Goal: Task Accomplishment & Management: Complete application form

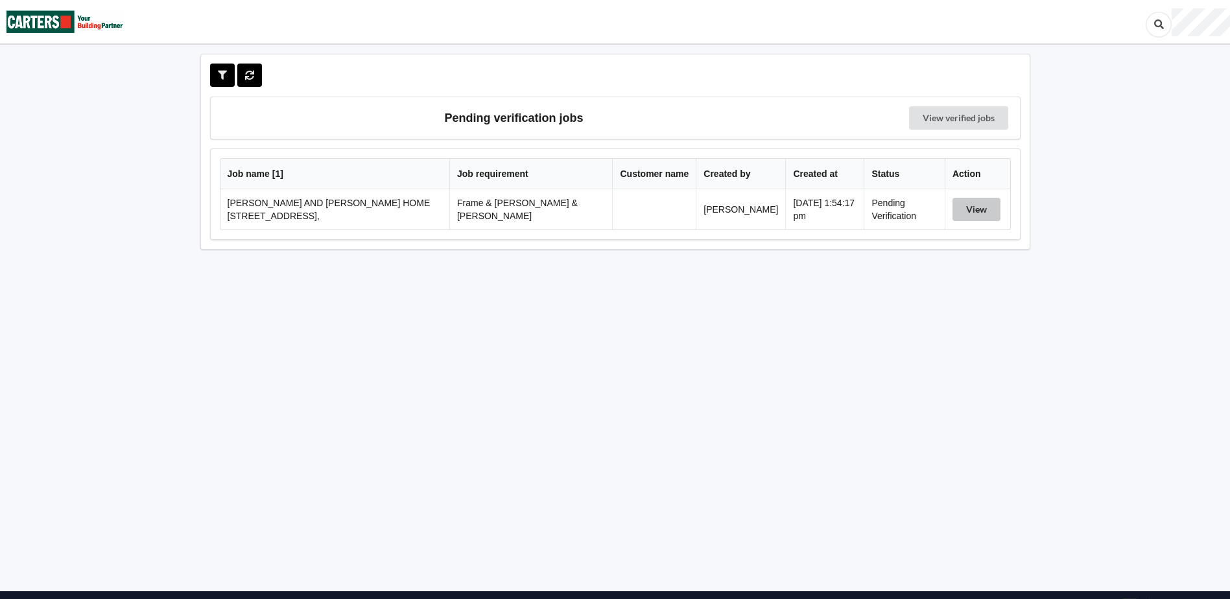
click at [963, 202] on button "View" at bounding box center [977, 209] width 48 height 23
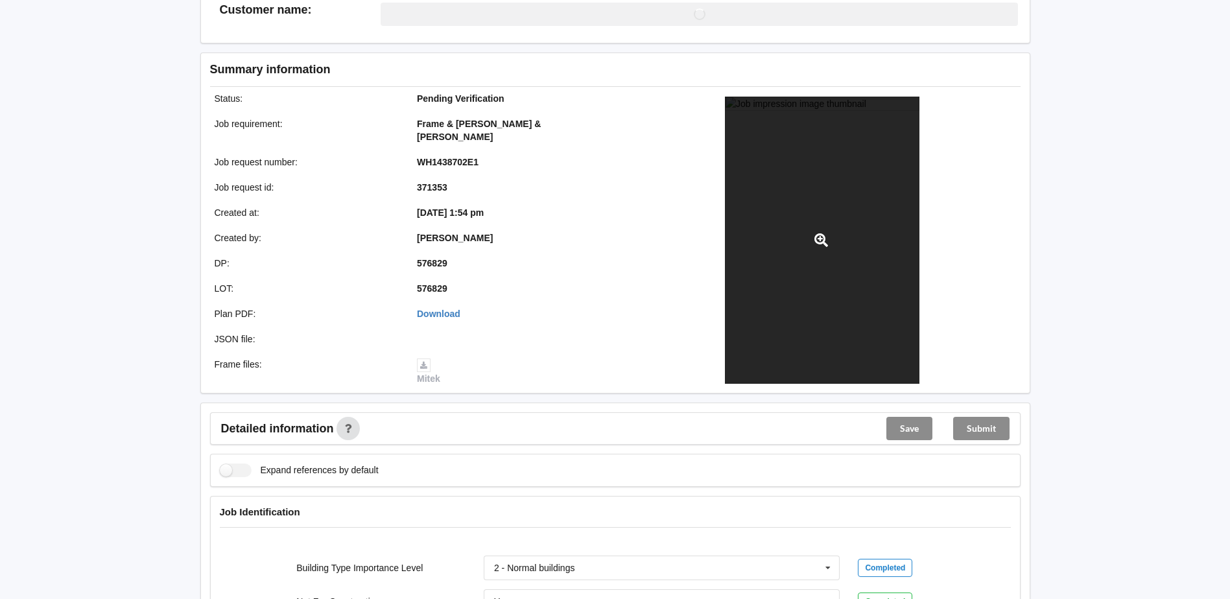
scroll to position [389, 0]
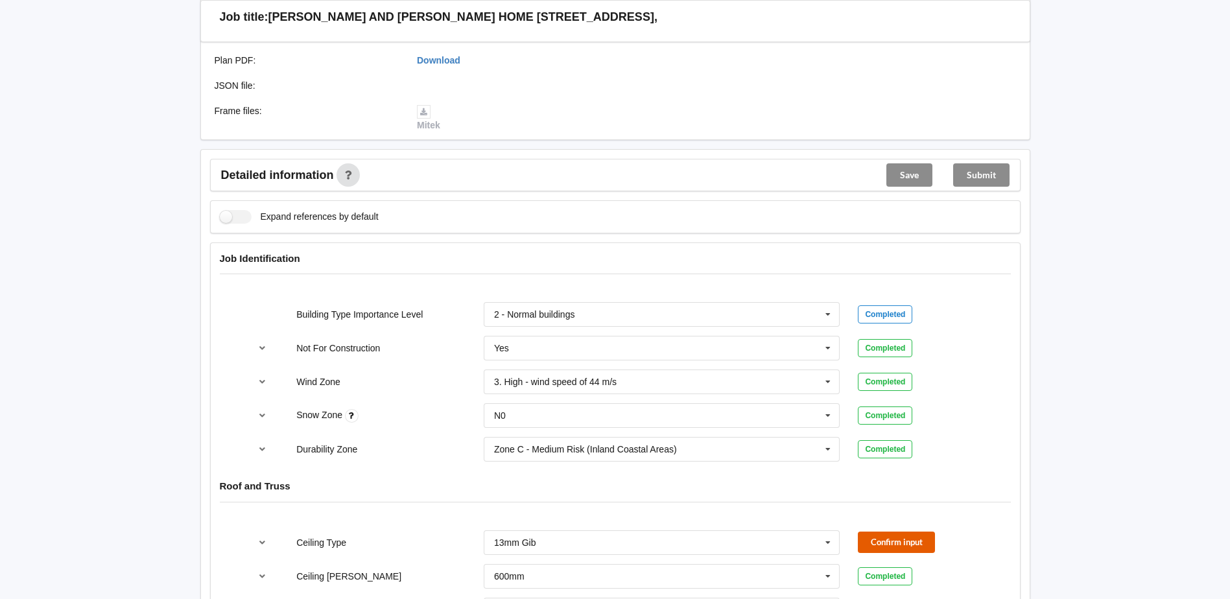
click at [874, 532] on button "Confirm input" at bounding box center [896, 542] width 77 height 21
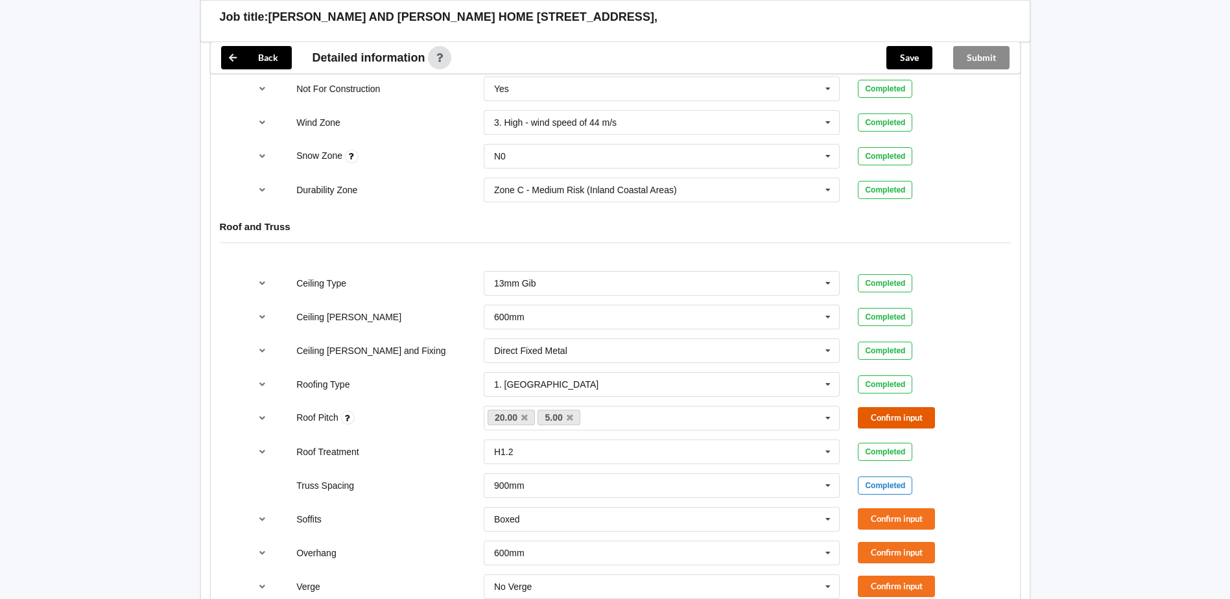
click at [880, 409] on button "Confirm input" at bounding box center [896, 417] width 77 height 21
click at [871, 509] on button "Confirm input" at bounding box center [896, 519] width 77 height 21
click at [877, 542] on button "Confirm input" at bounding box center [896, 552] width 77 height 21
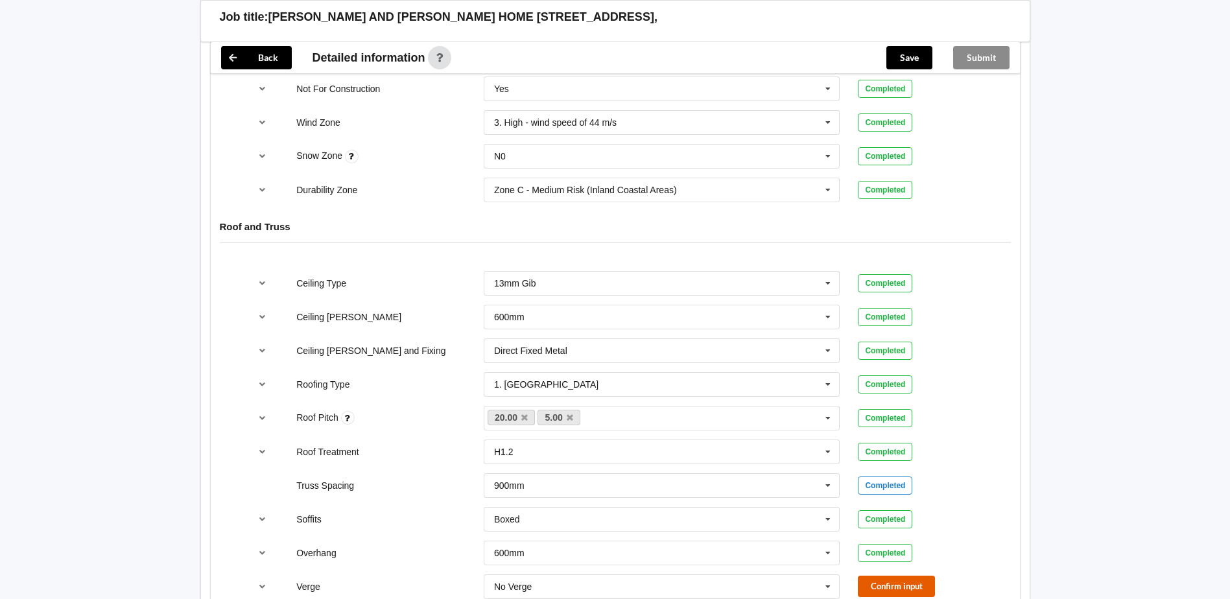
click at [876, 576] on button "Confirm input" at bounding box center [896, 586] width 77 height 21
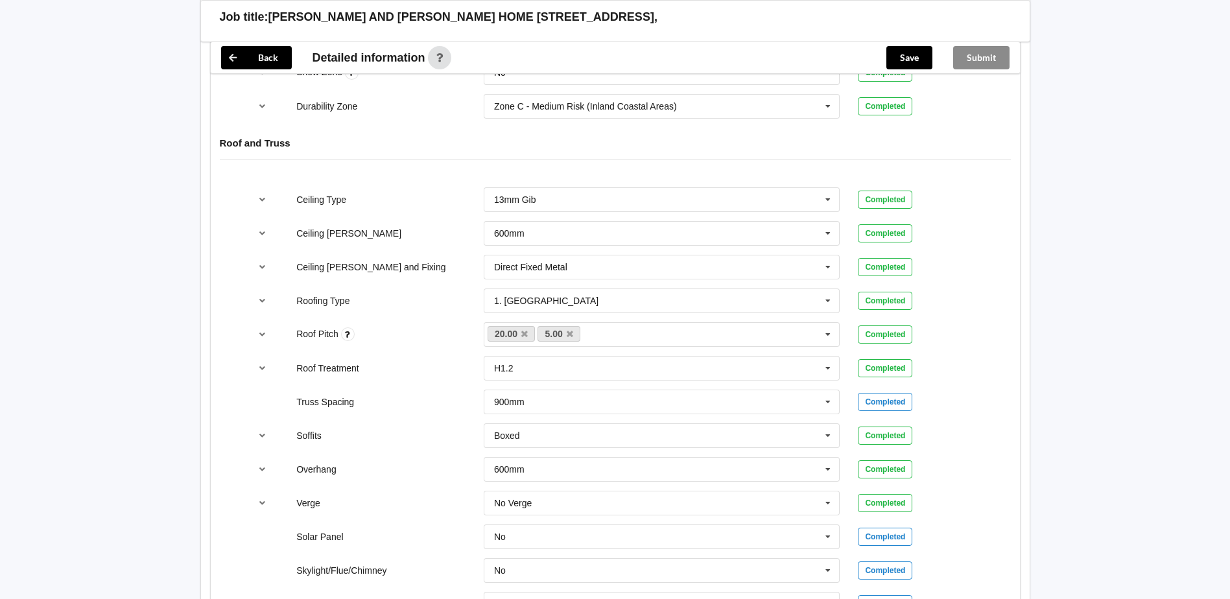
scroll to position [973, 0]
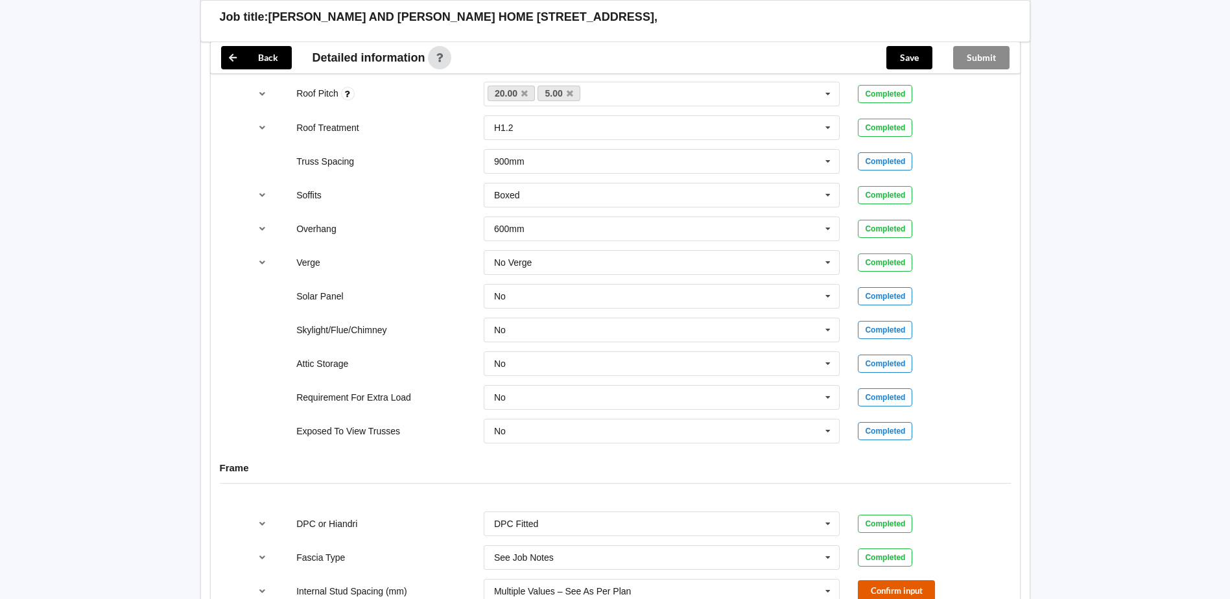
click at [895, 586] on button "Confirm input" at bounding box center [896, 591] width 77 height 21
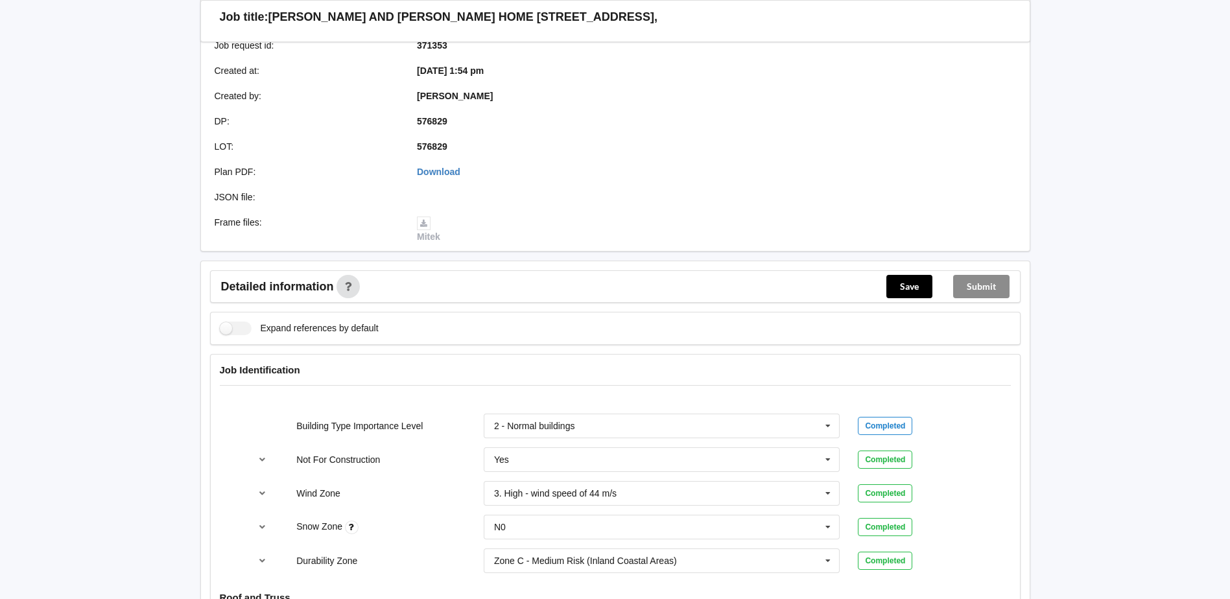
scroll to position [0, 0]
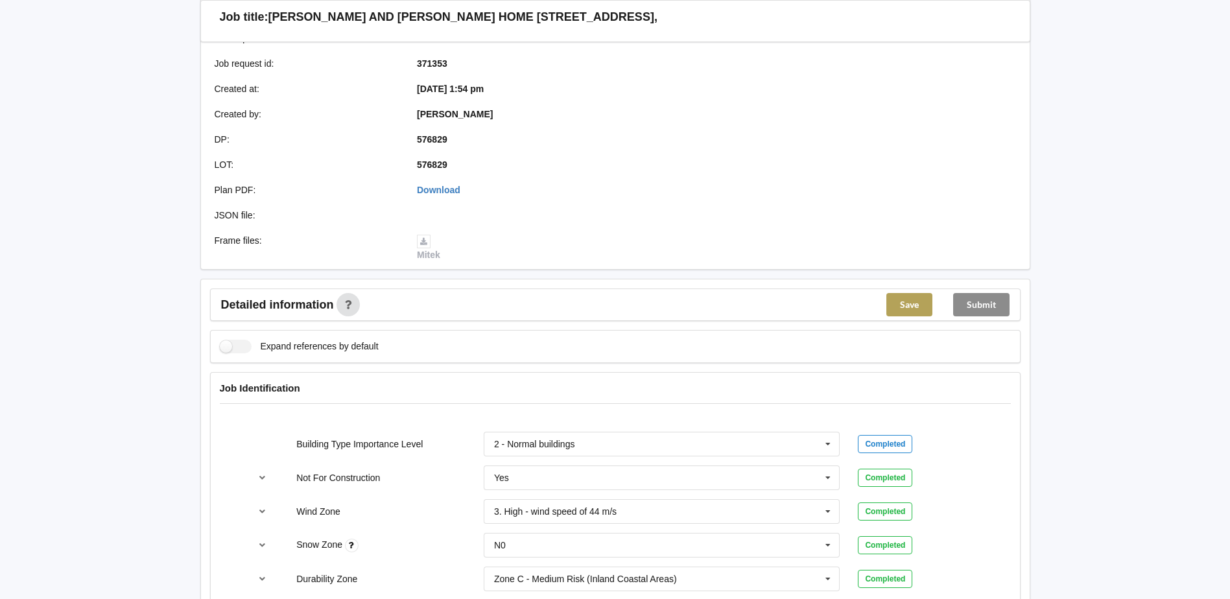
click at [922, 293] on button "Save" at bounding box center [910, 304] width 46 height 23
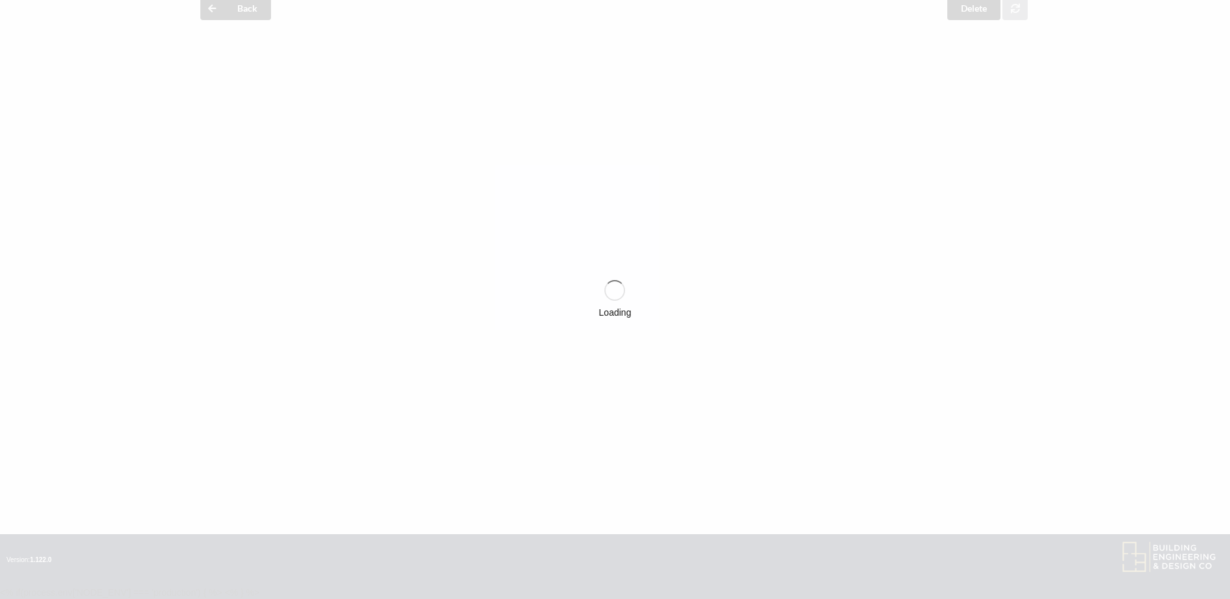
scroll to position [259, 0]
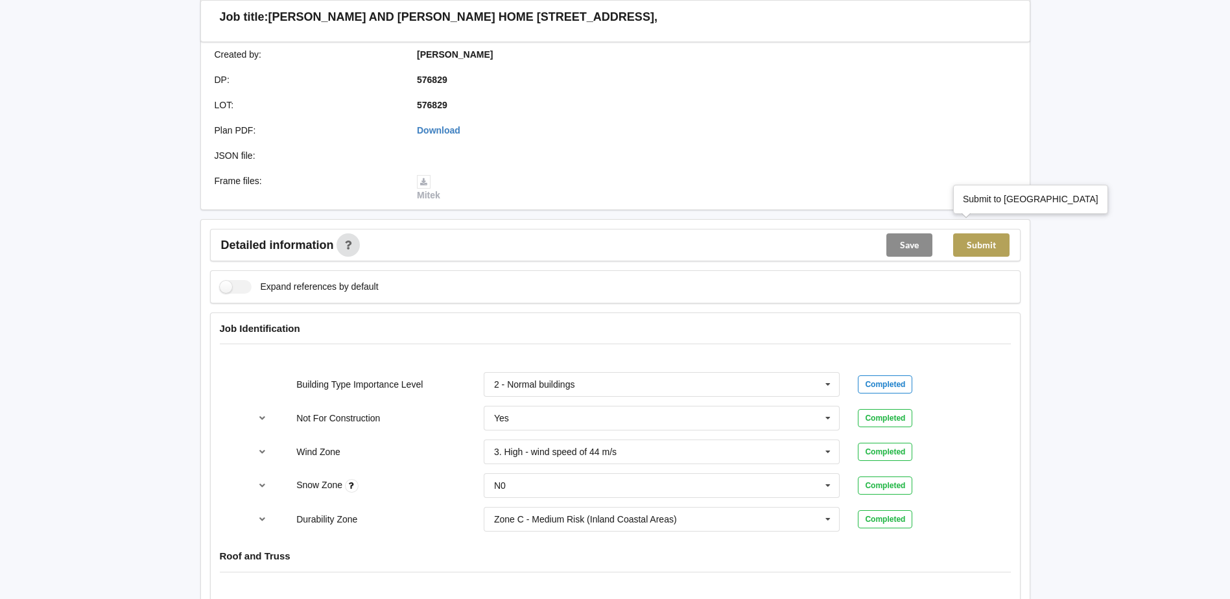
click at [976, 233] on button "Submit" at bounding box center [981, 244] width 56 height 23
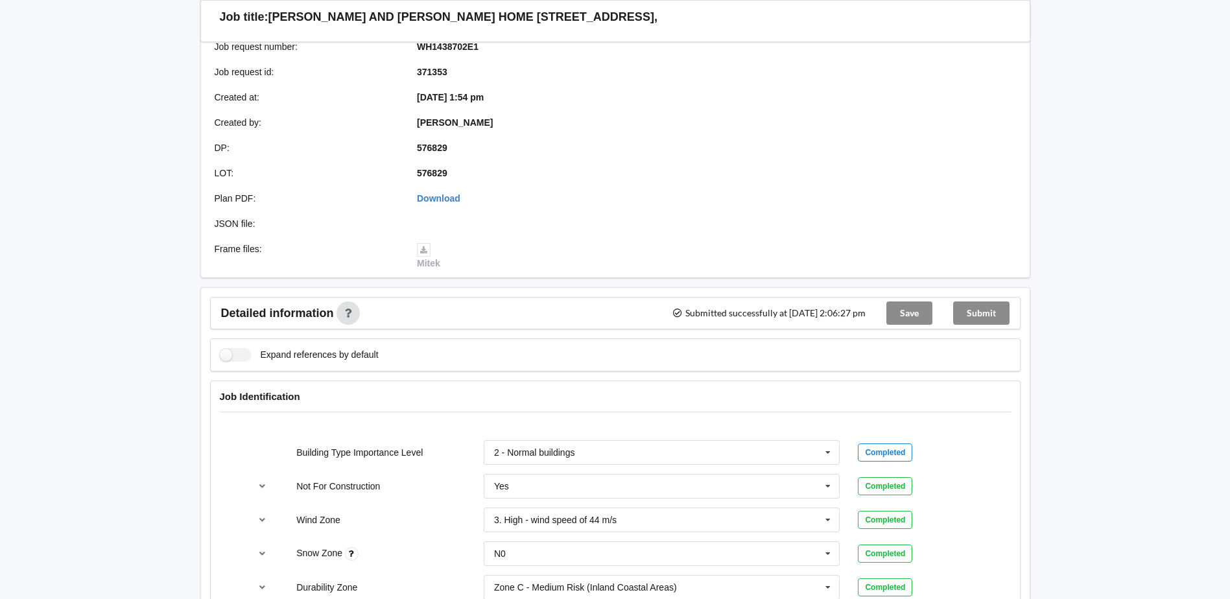
scroll to position [130, 0]
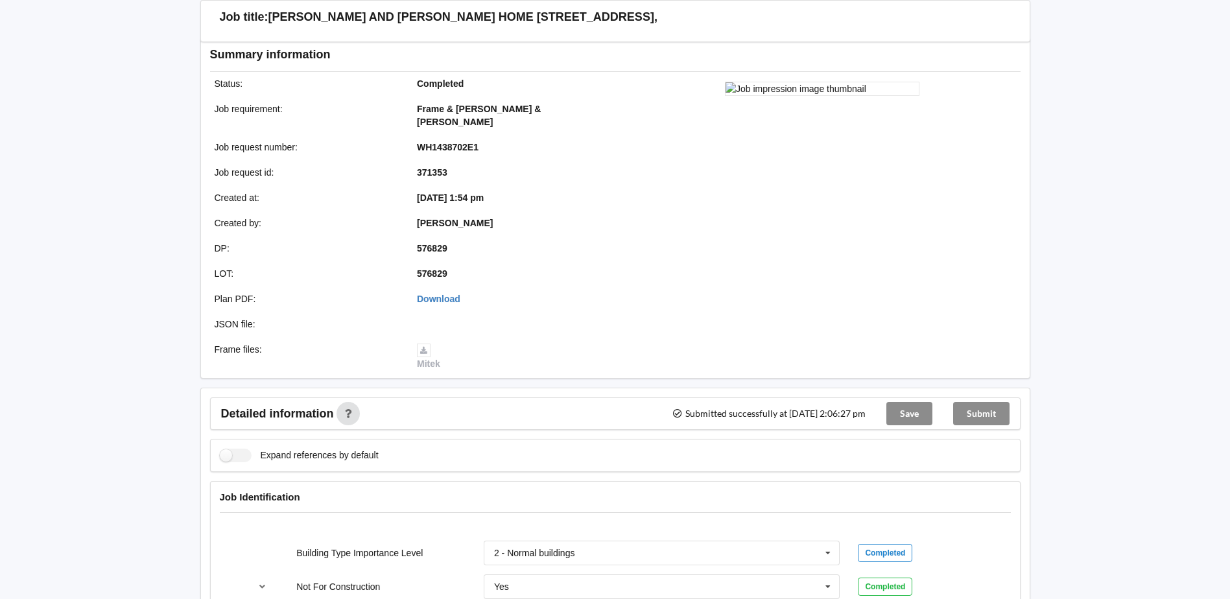
scroll to position [389, 0]
